Goal: Information Seeking & Learning: Learn about a topic

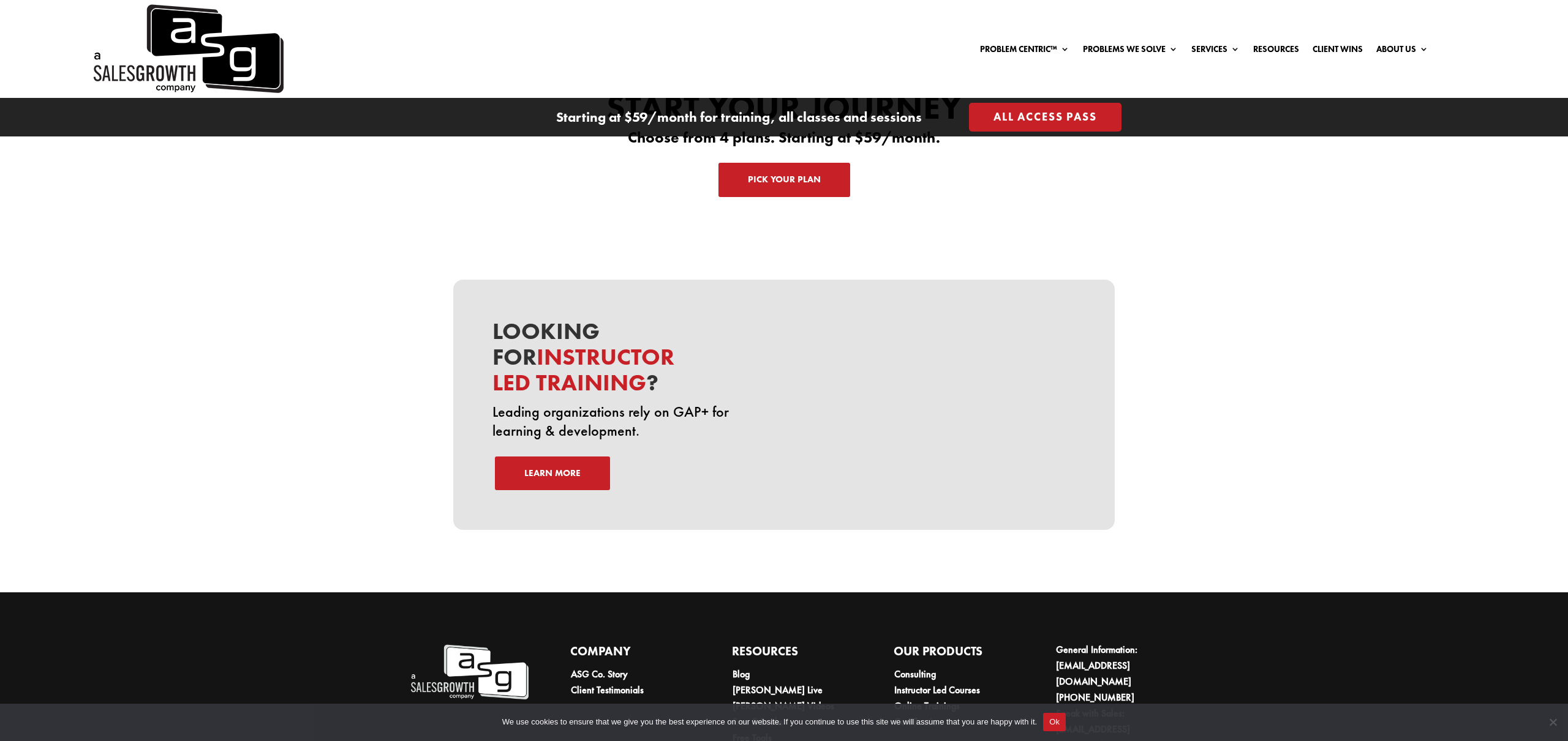
scroll to position [4173, 0]
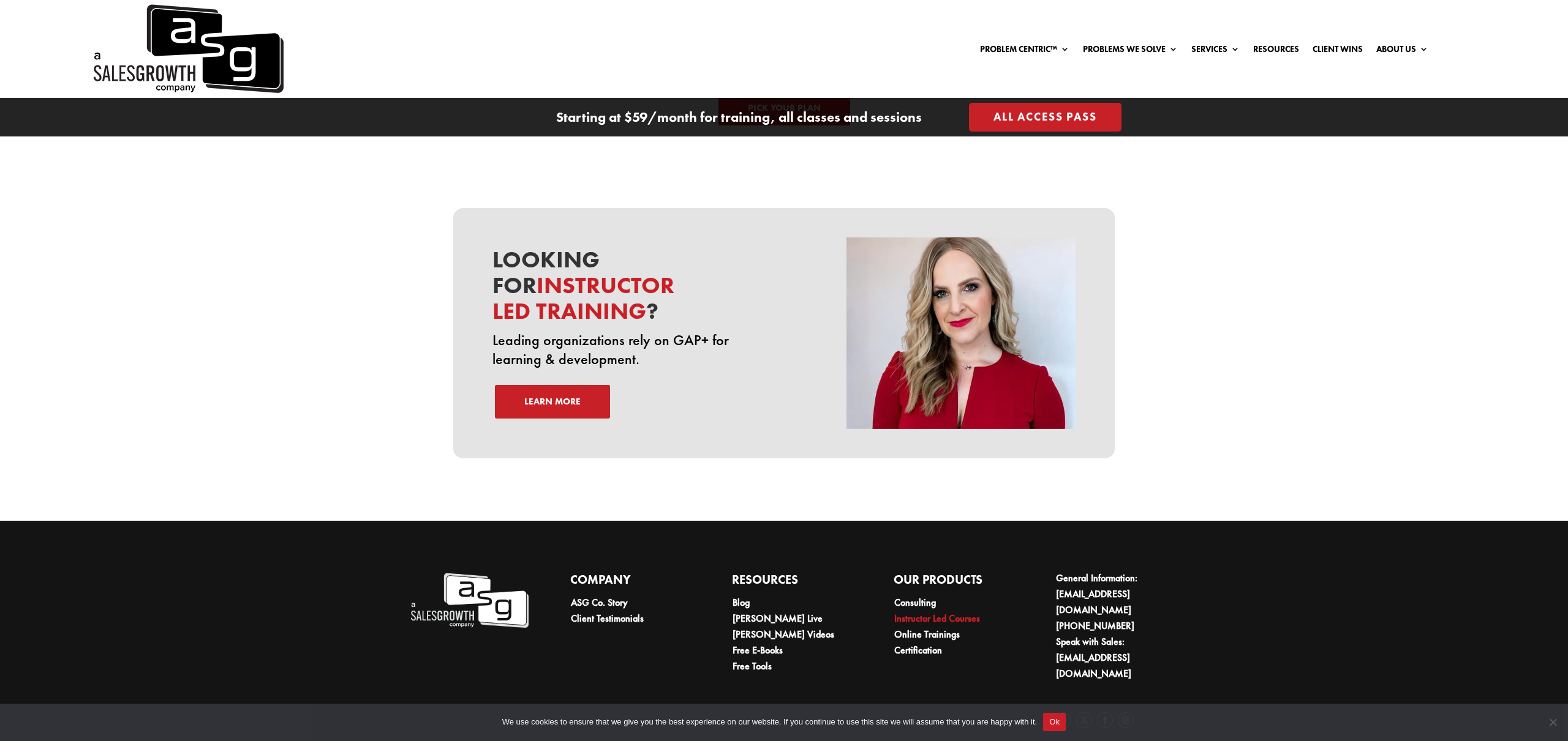
click at [923, 613] on link "Instructor Led Courses" at bounding box center [937, 619] width 86 height 13
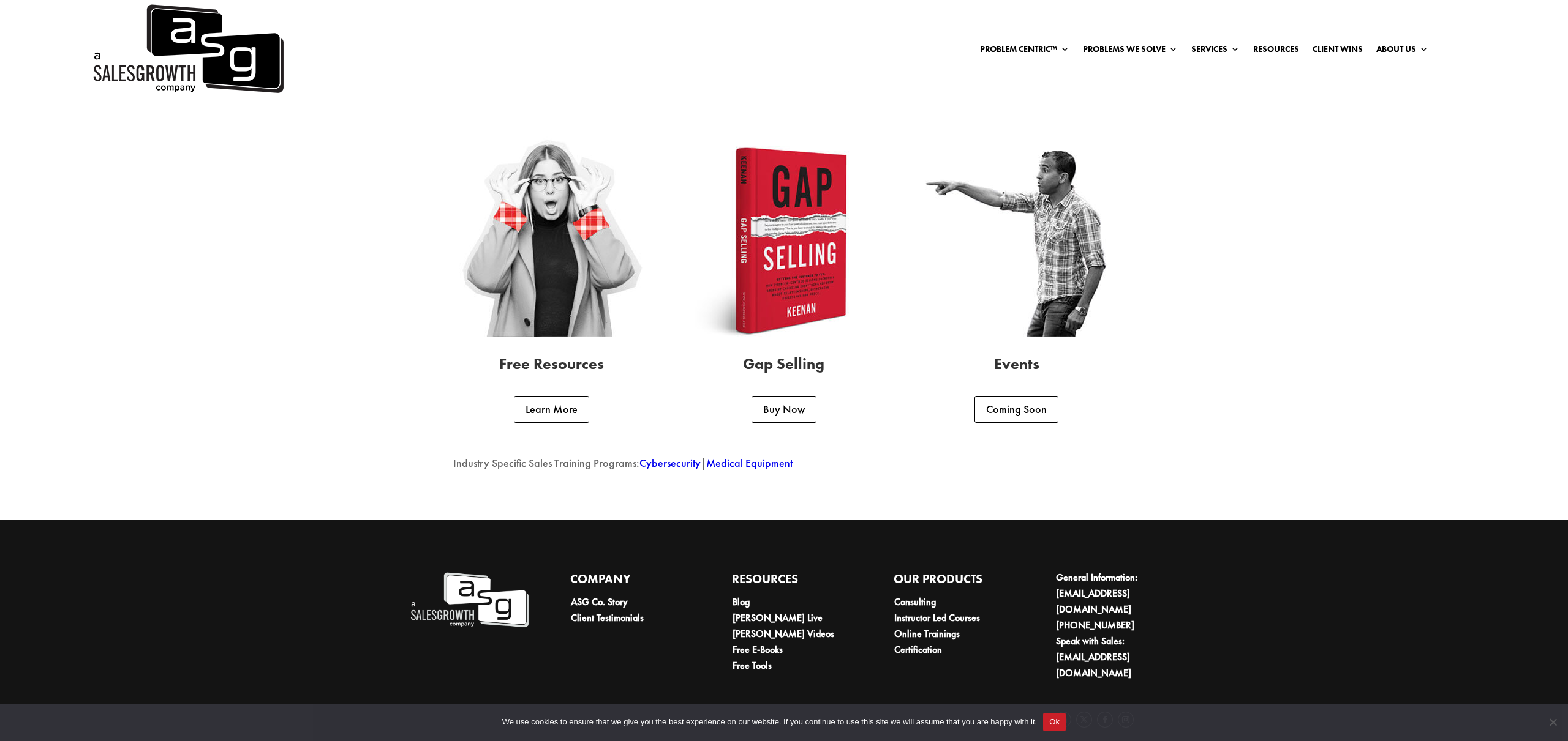
scroll to position [3305, 0]
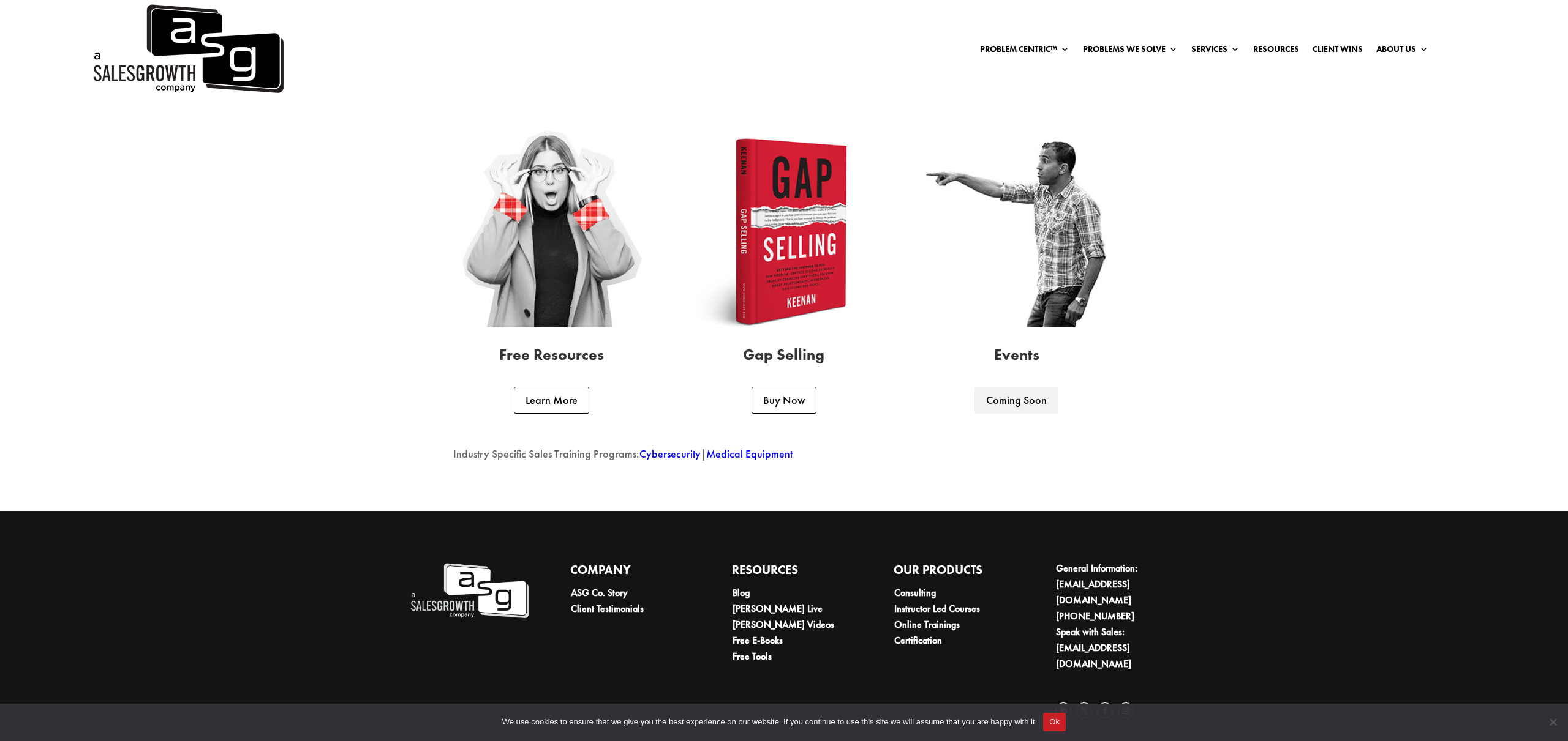
click at [1010, 399] on link "Coming Soon" at bounding box center [1016, 400] width 84 height 27
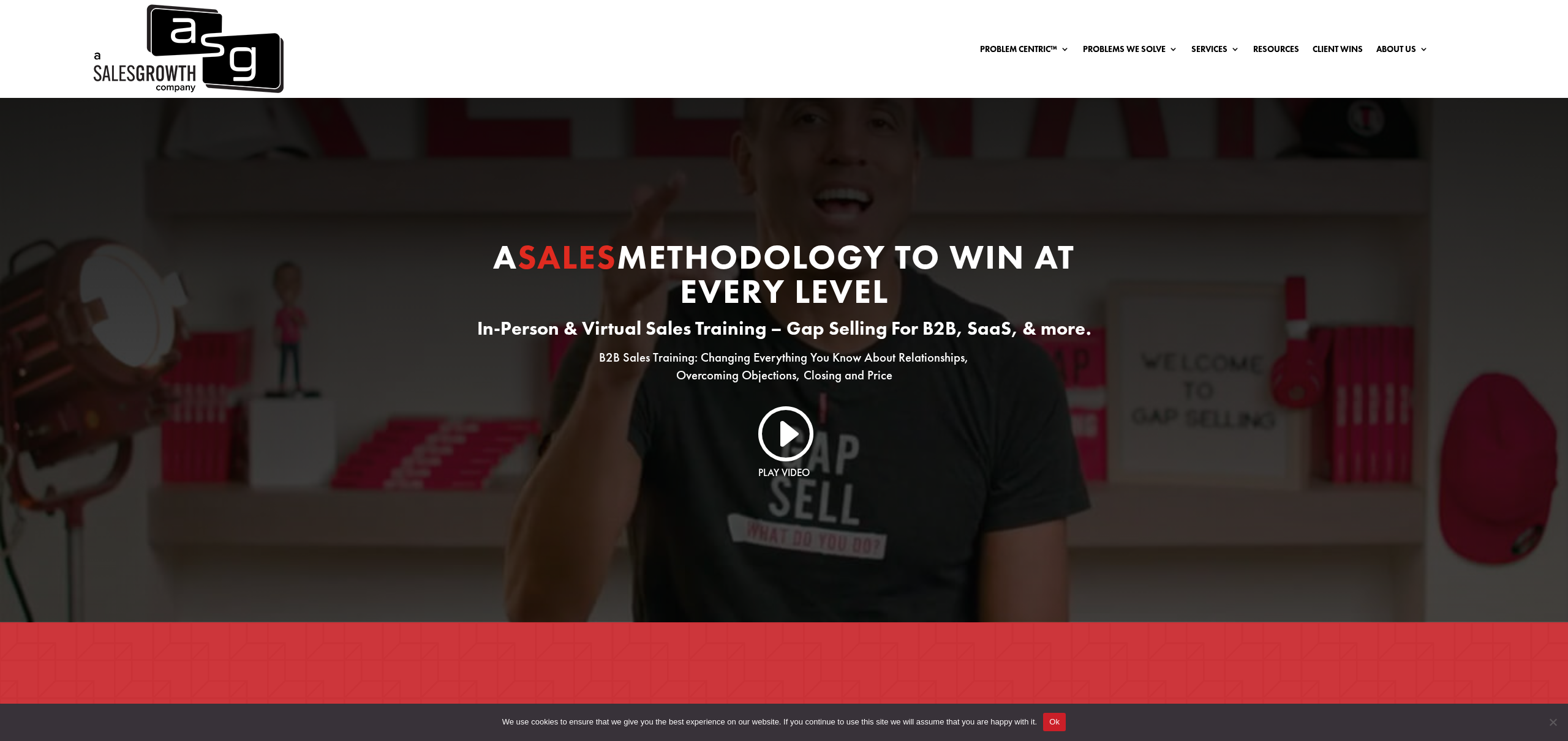
click at [1141, 177] on div "A Sales Methodology to Win At Every Level In-Person & Virtual Sales Training – …" at bounding box center [784, 361] width 1568 height 525
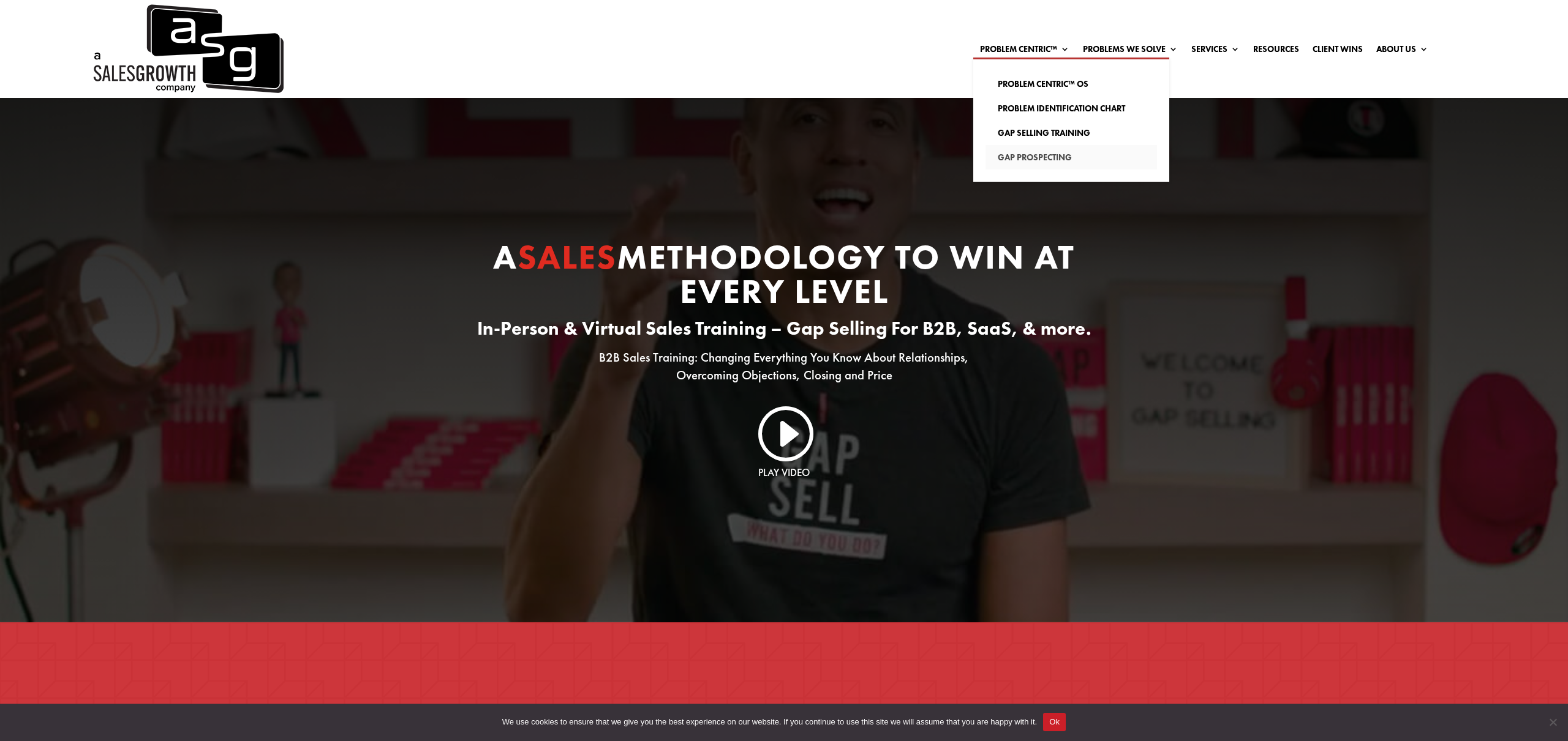
click at [1007, 156] on link "Gap Prospecting" at bounding box center [1071, 158] width 172 height 25
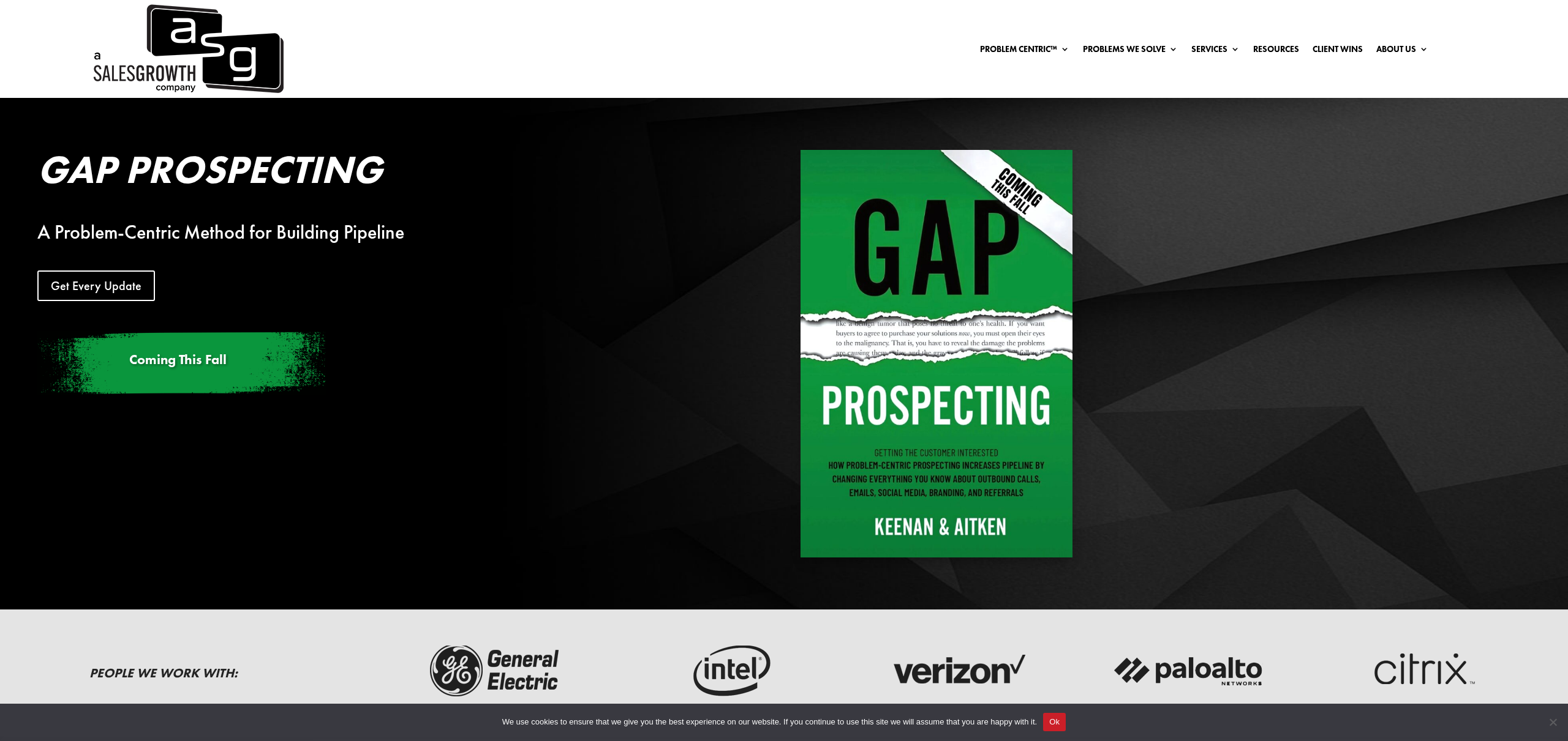
click at [872, 49] on div "Problem Centric™ Problem Centric™ OS Problem Identification Chart Gap Selling T…" at bounding box center [859, 48] width 1138 height 18
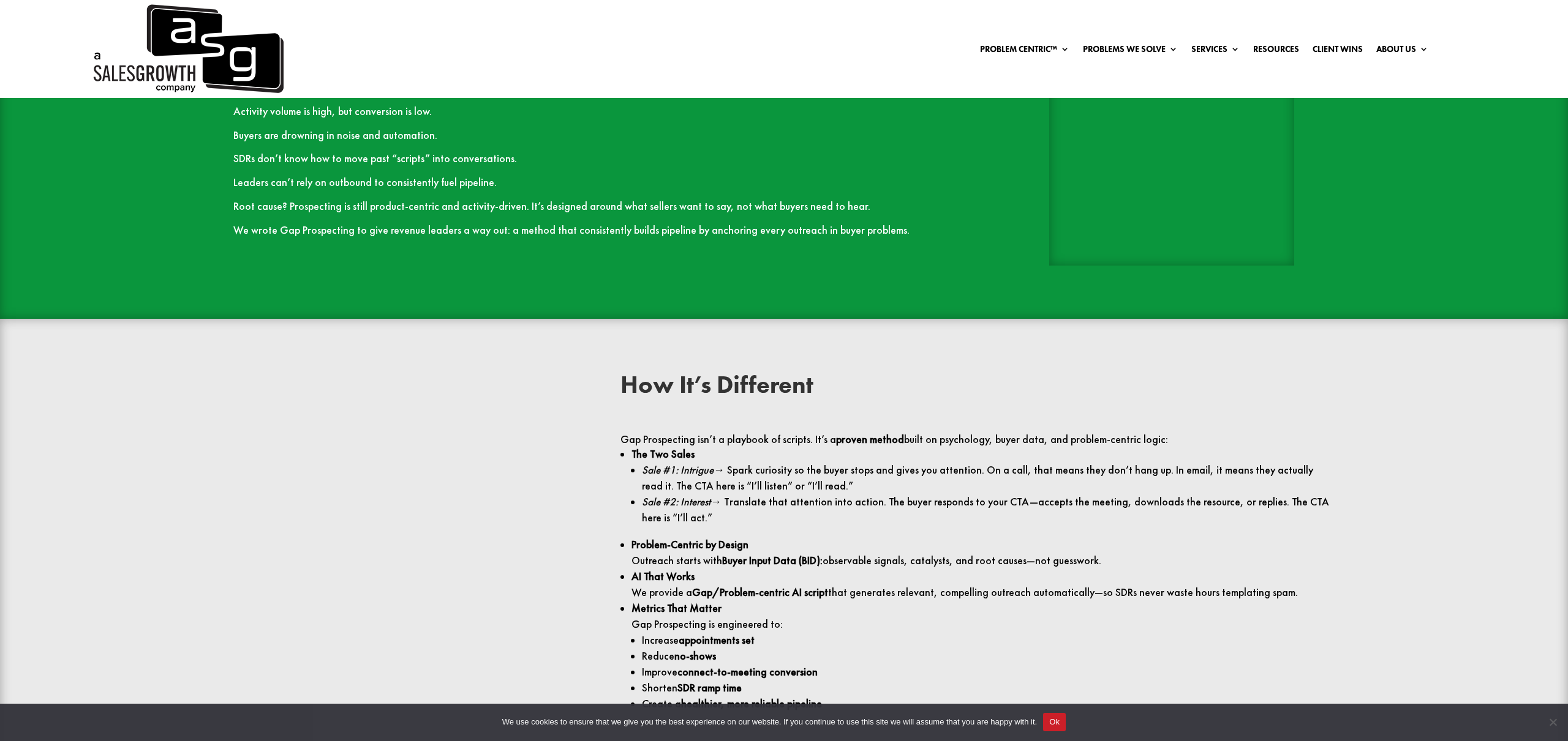
scroll to position [1482, 0]
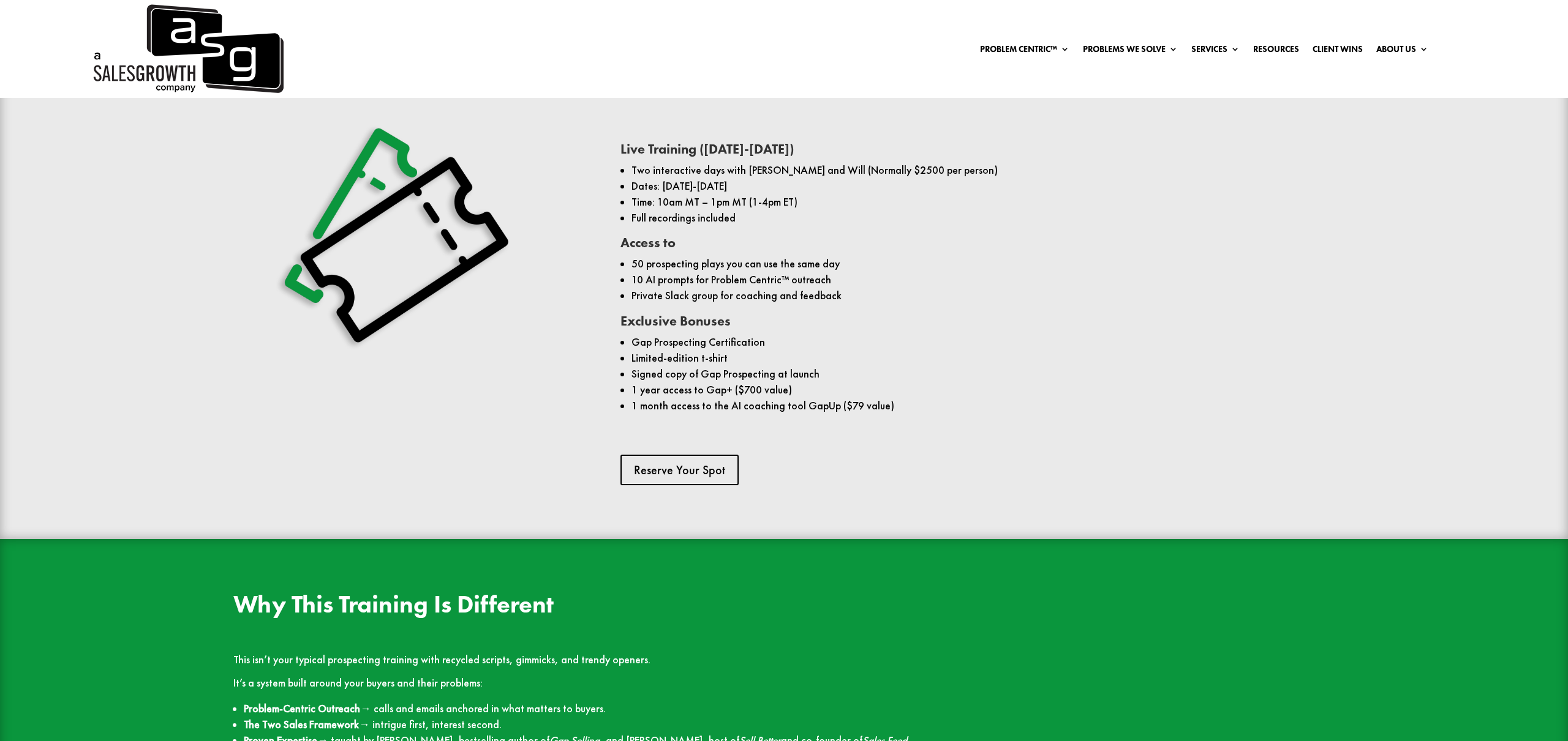
scroll to position [1088, 0]
